Goal: Navigation & Orientation: Find specific page/section

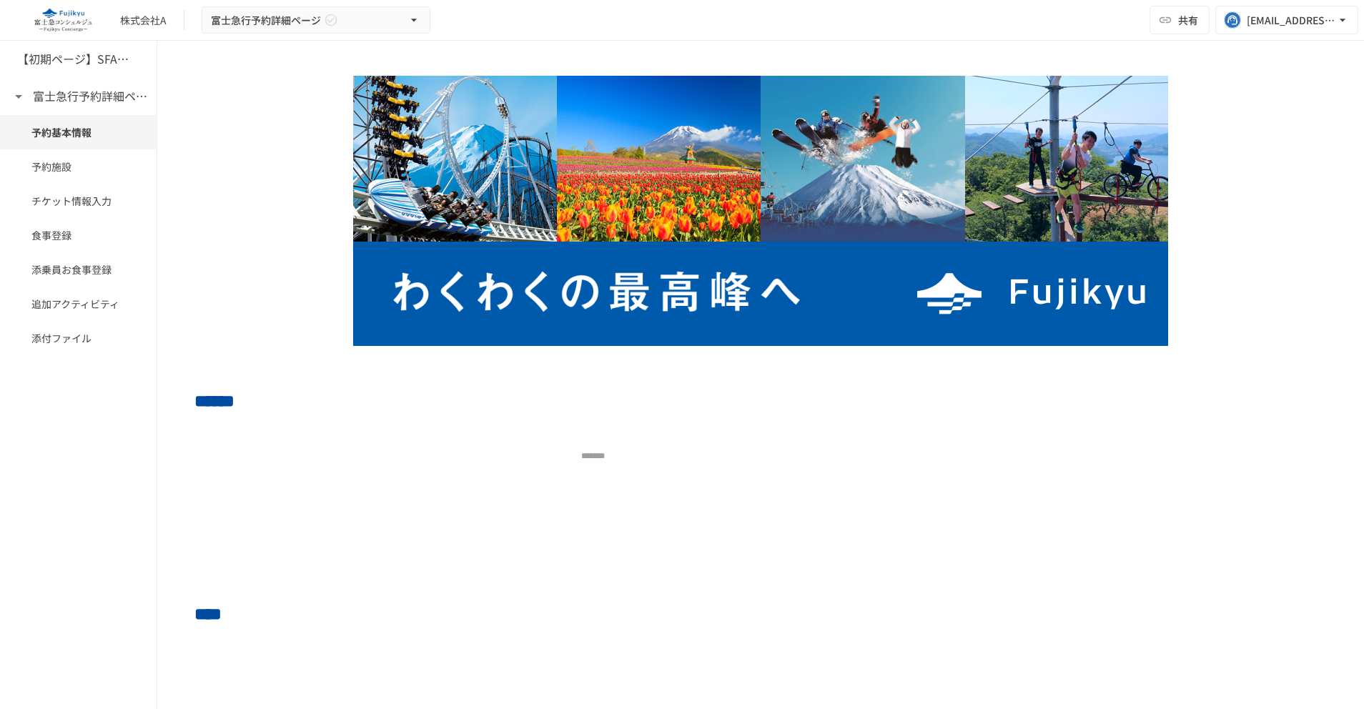
drag, startPoint x: 56, startPoint y: 432, endPoint x: 46, endPoint y: 378, distance: 54.5
click at [54, 429] on div "【初期ページ】SFAの会社同期 富士急行予約詳細ページ 予約基本情報 予約施設 チケット情報入力 食事登録 添乗員お食事登録 追加アクティビティ 添付ファイル" at bounding box center [78, 375] width 157 height 668
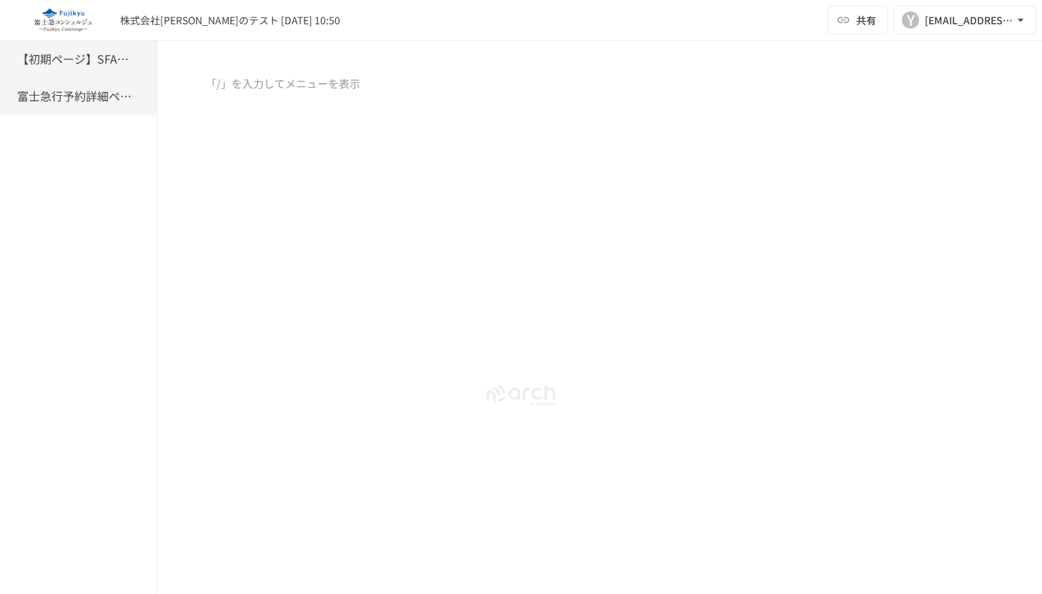
click at [103, 109] on div "富士急行予約詳細ページ" at bounding box center [78, 96] width 157 height 37
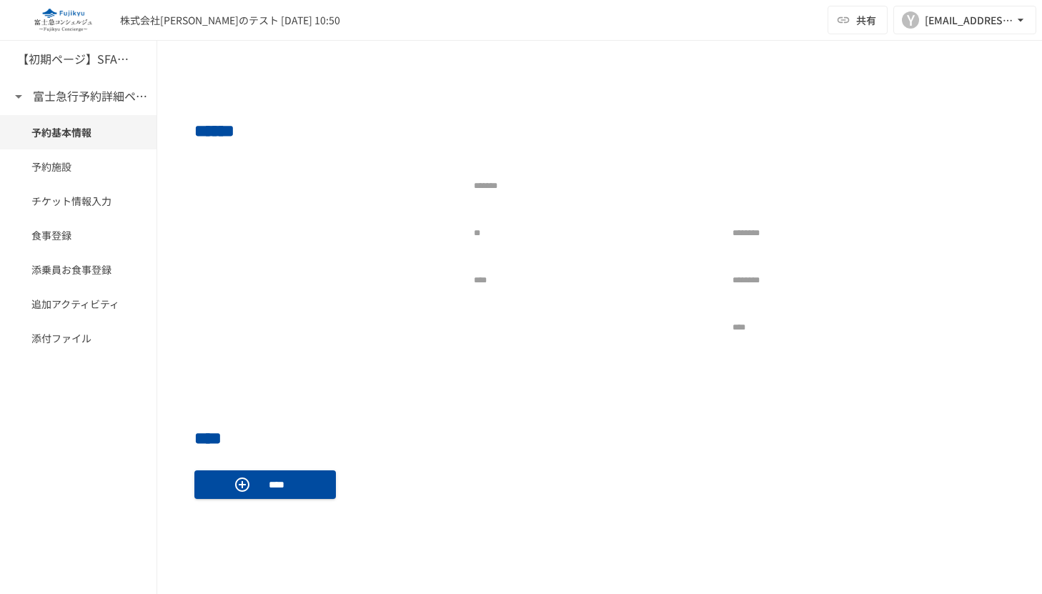
click at [79, 101] on h6 "富士急行予約詳細ページ" at bounding box center [90, 96] width 114 height 19
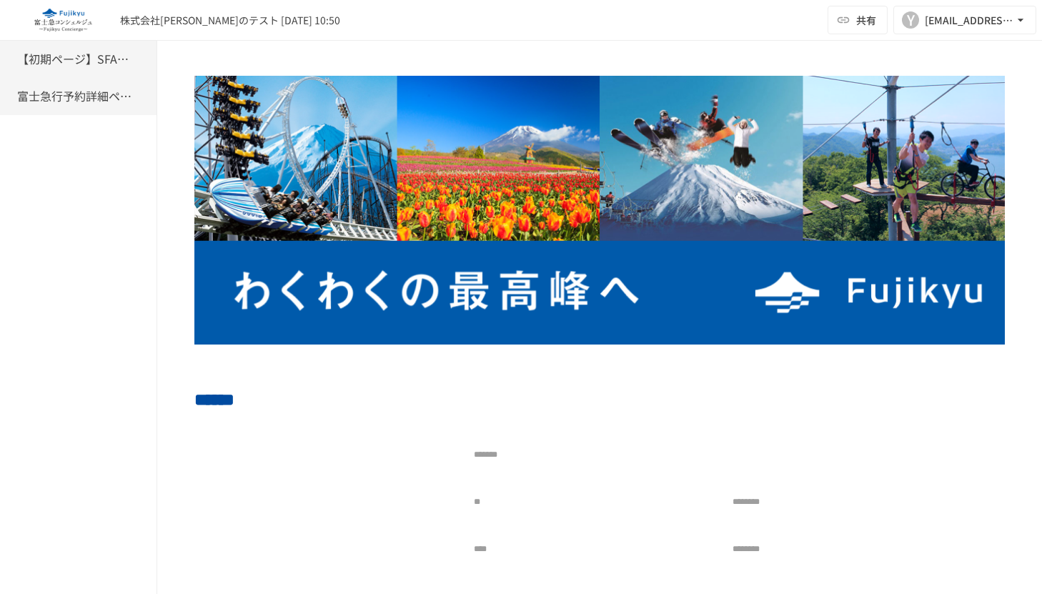
click at [86, 61] on h6 "【初期ページ】SFAの会社同期" at bounding box center [74, 59] width 114 height 19
